Goal: Transaction & Acquisition: Purchase product/service

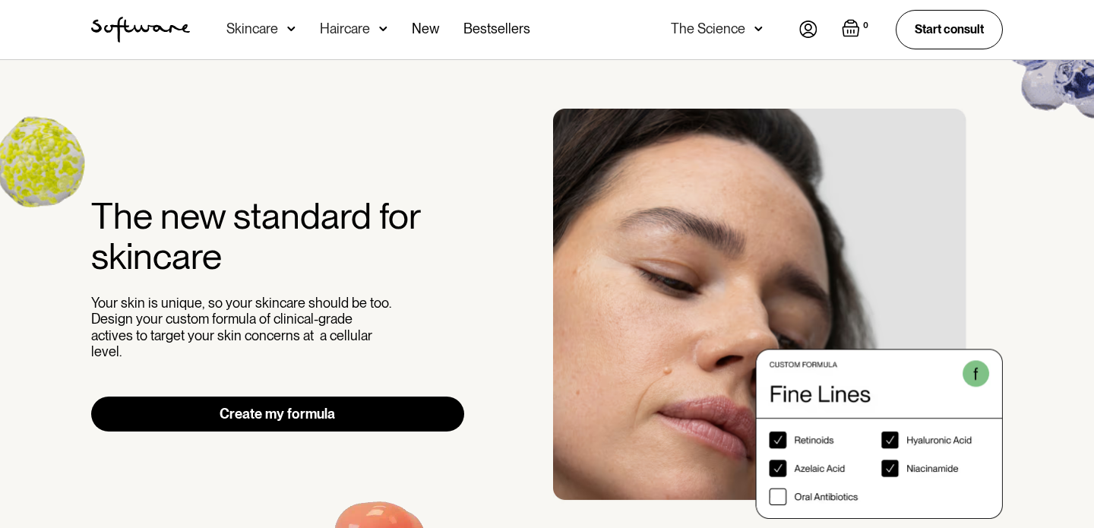
click at [287, 36] on img at bounding box center [291, 28] width 8 height 15
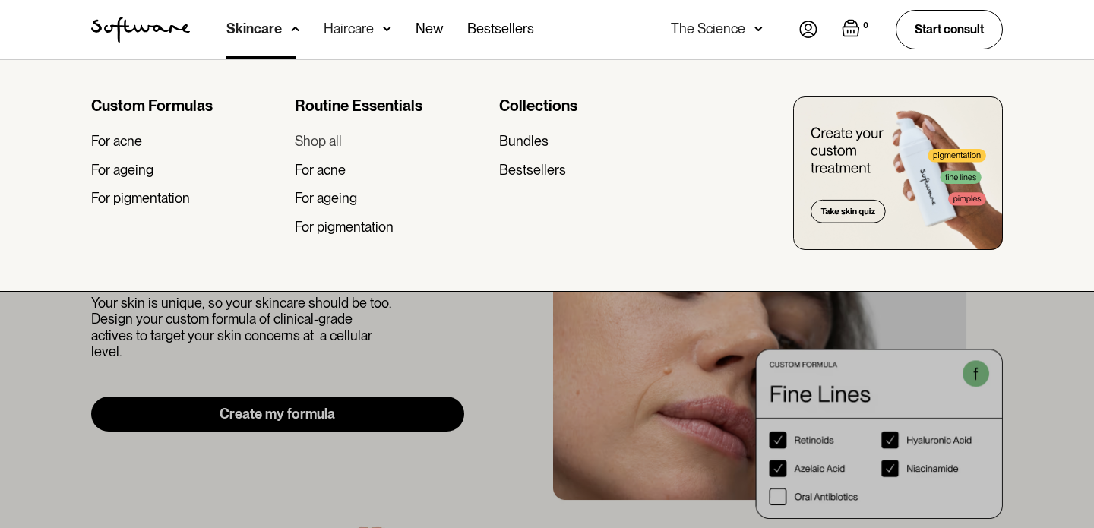
click at [338, 140] on div "Shop all" at bounding box center [318, 141] width 47 height 17
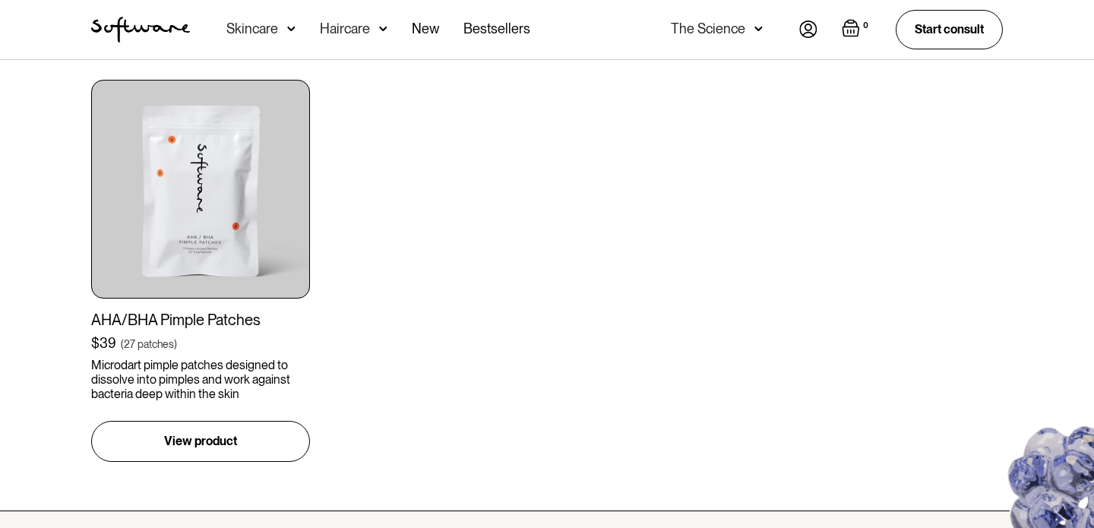
scroll to position [1924, 0]
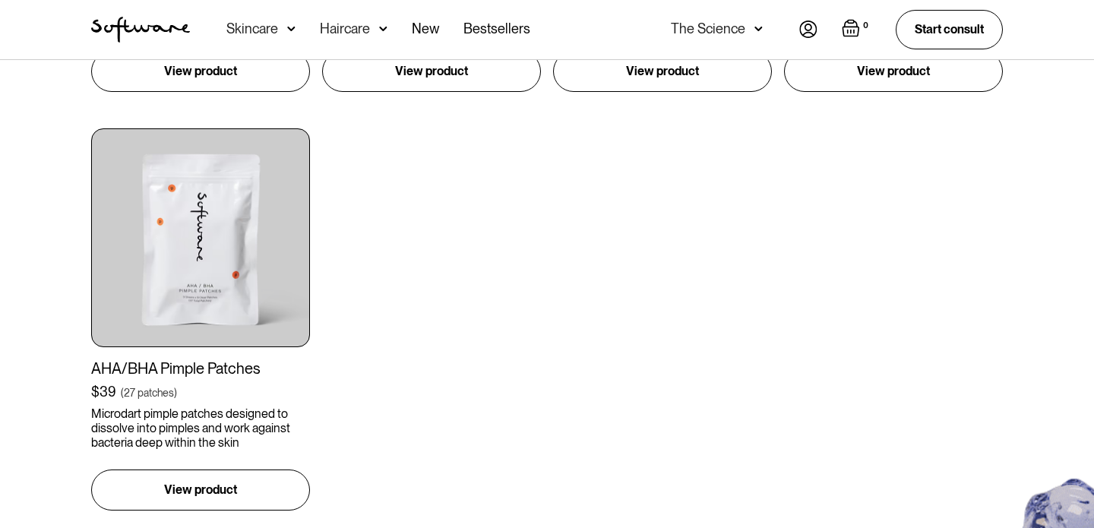
click at [376, 24] on div "Haircare" at bounding box center [354, 29] width 68 height 59
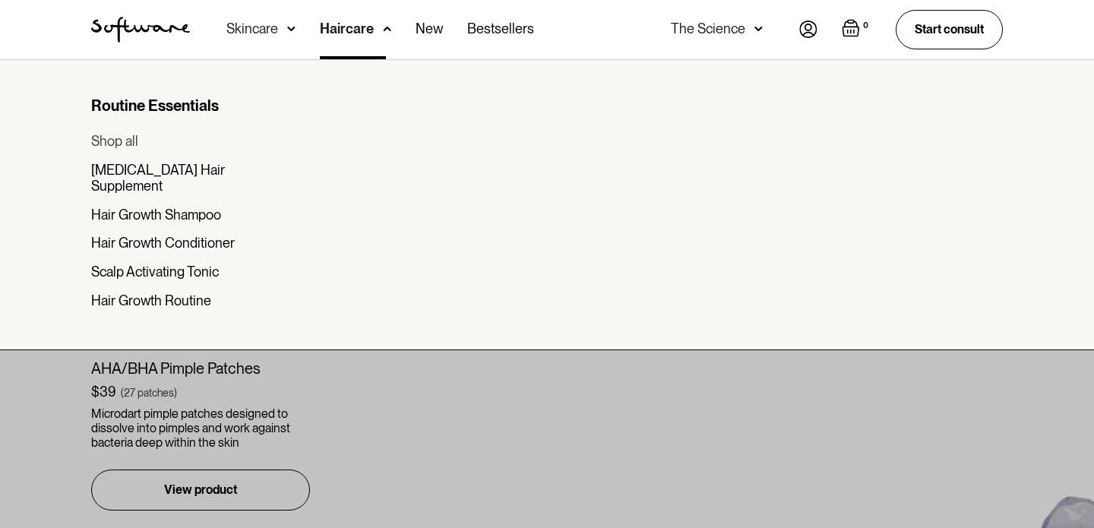
click at [101, 140] on div "Shop all" at bounding box center [114, 141] width 47 height 17
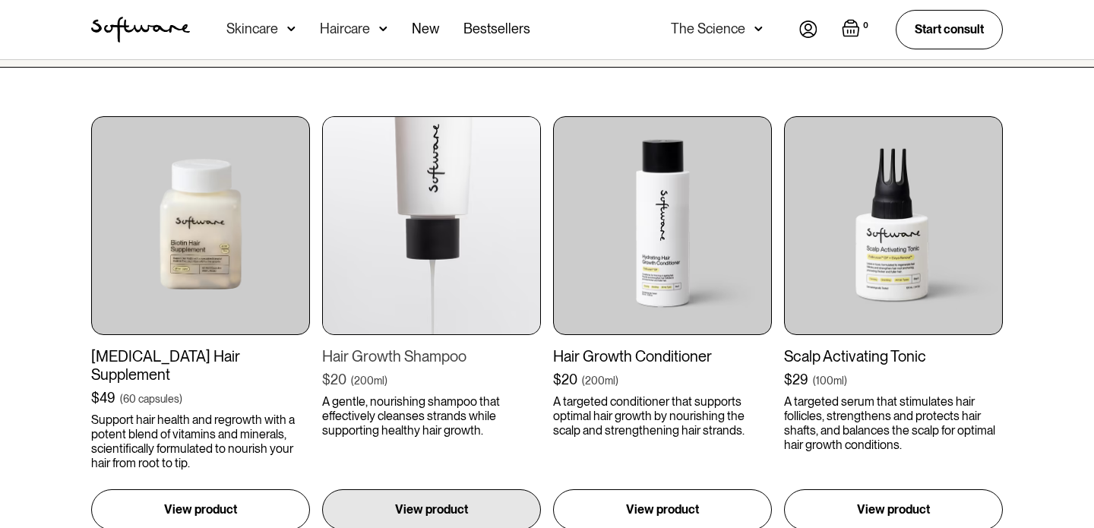
scroll to position [397, 0]
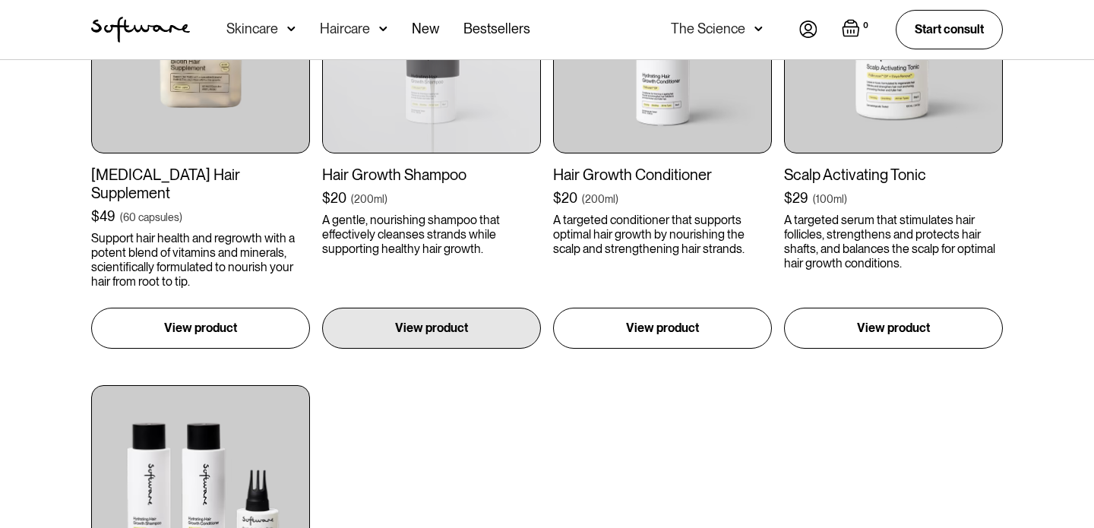
scroll to position [557, 0]
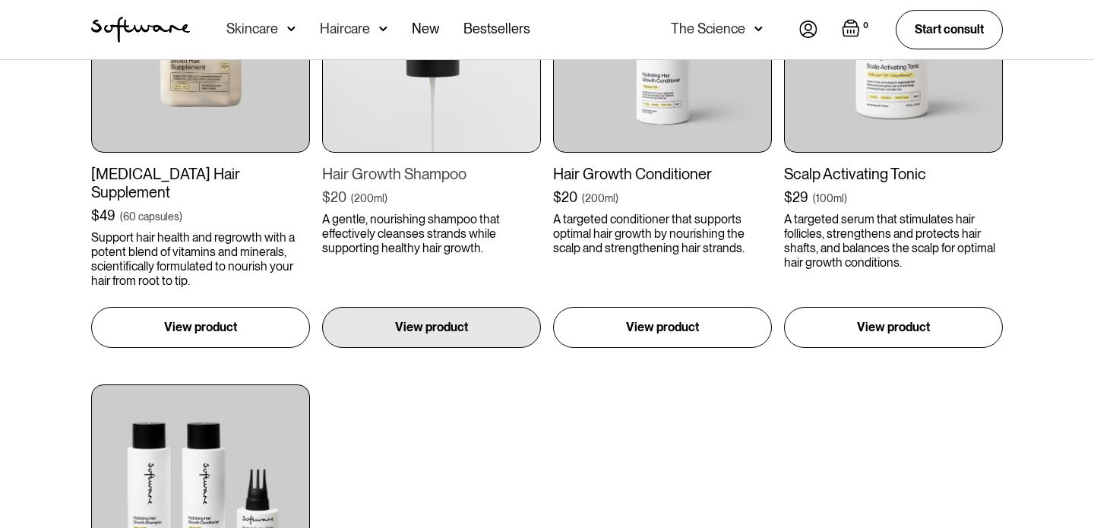
drag, startPoint x: 479, startPoint y: 173, endPoint x: 318, endPoint y: 171, distance: 161.1
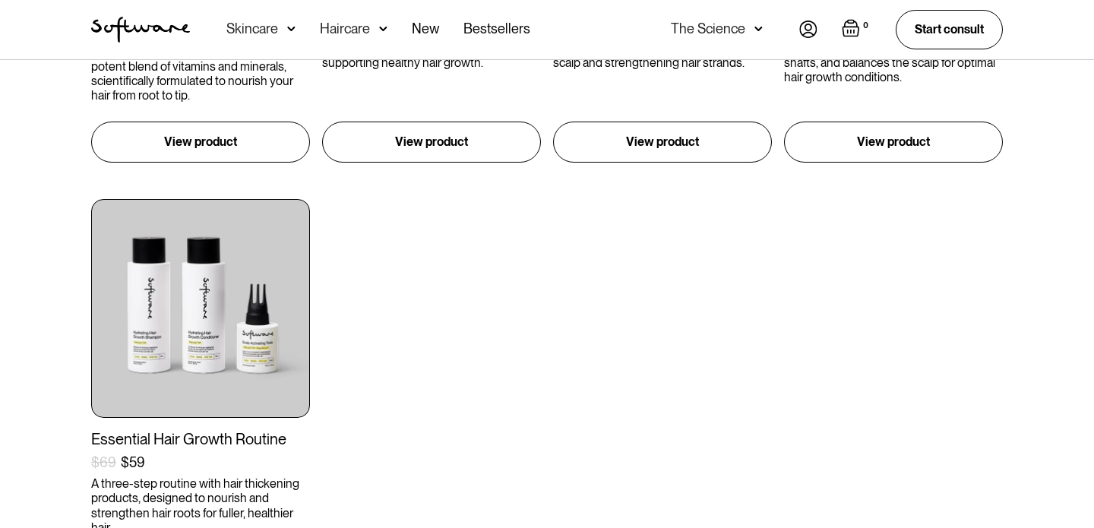
scroll to position [754, 0]
